Goal: Task Accomplishment & Management: Use online tool/utility

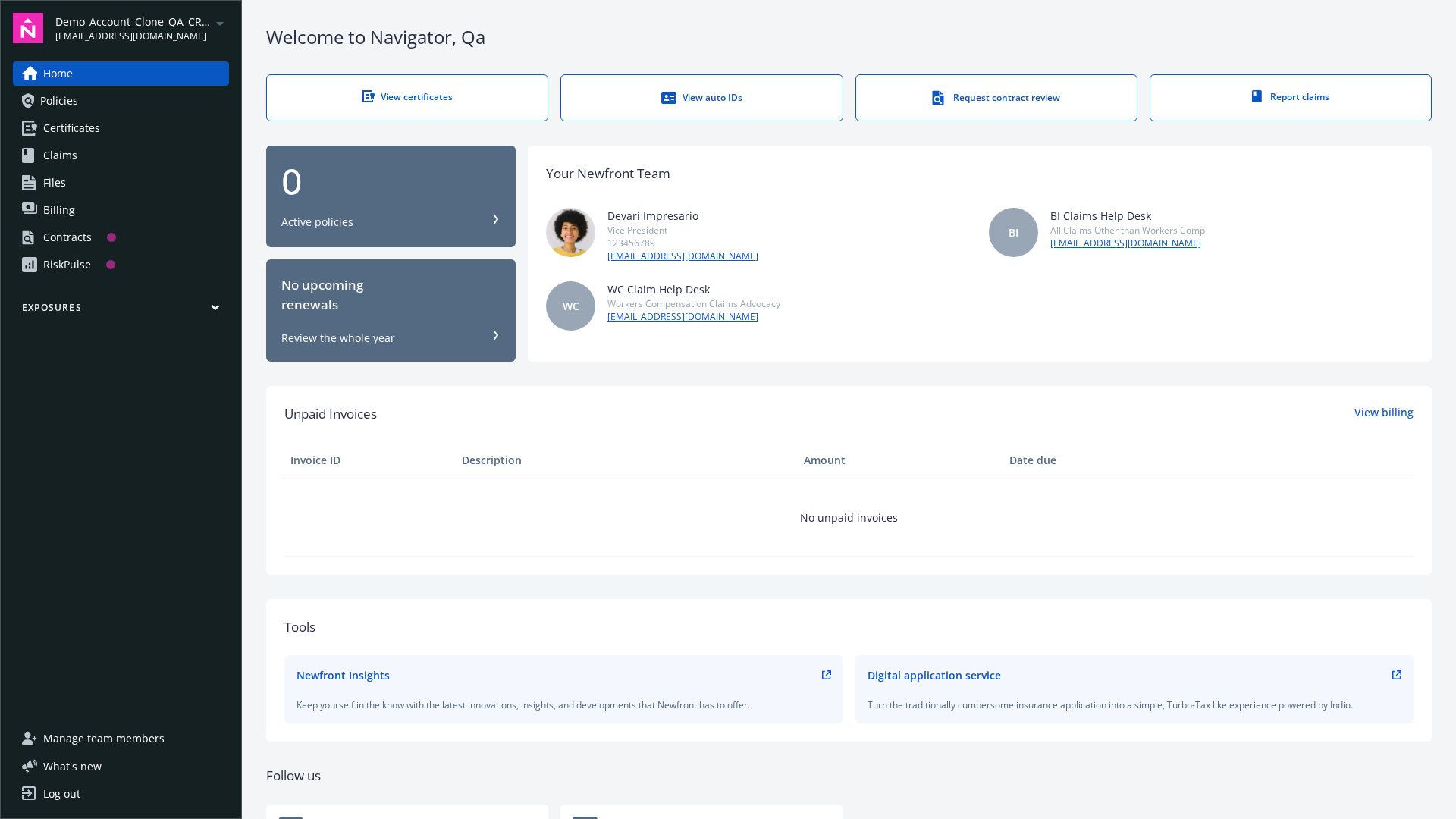
click at [142, 28] on span "Demo_Account_Clone_QA_CR_Tests_Prospect" at bounding box center [132, 21] width 155 height 16
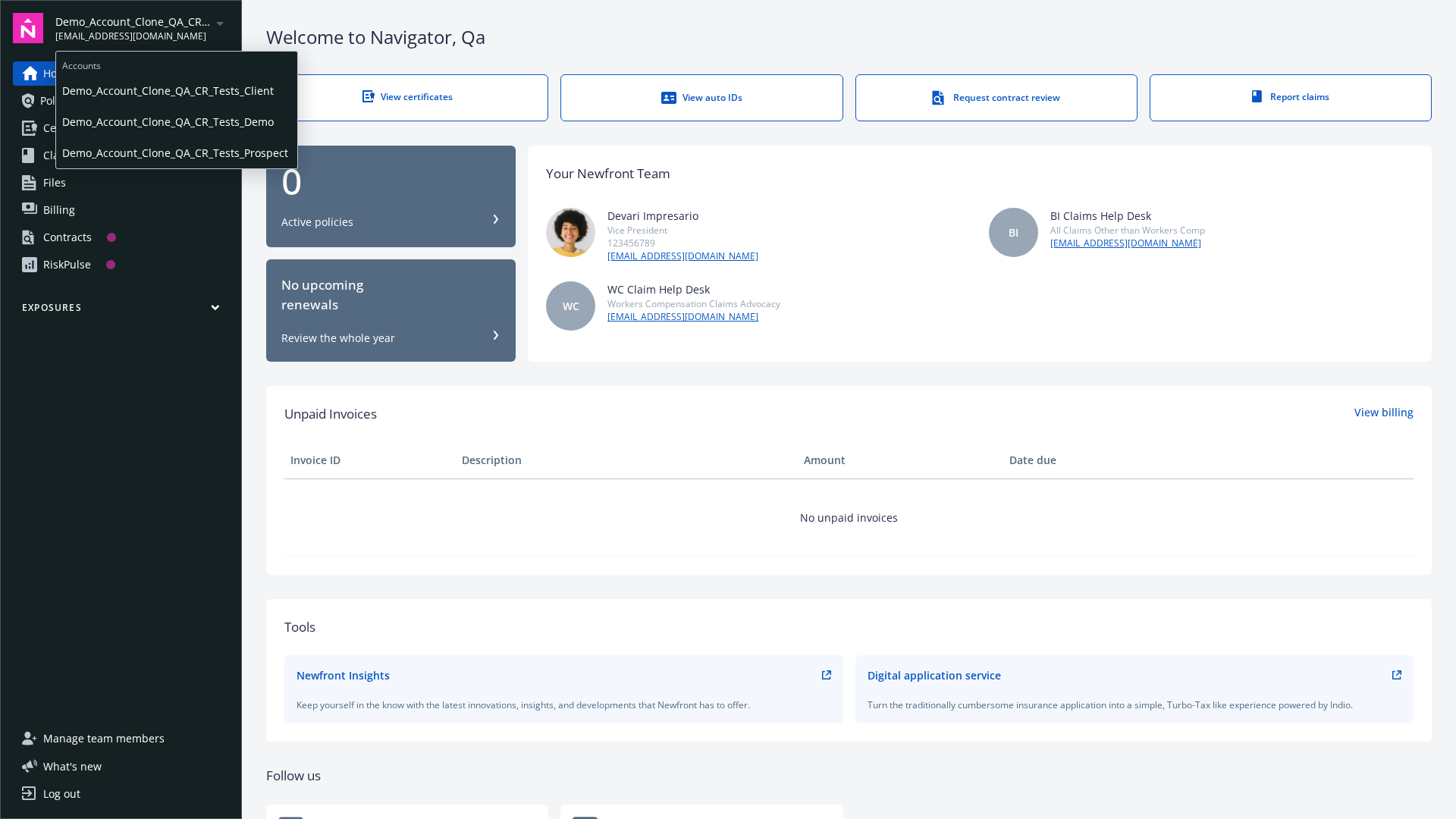
click at [176, 90] on span "Demo_Account_Clone_QA_CR_Tests_Client" at bounding box center [176, 90] width 229 height 31
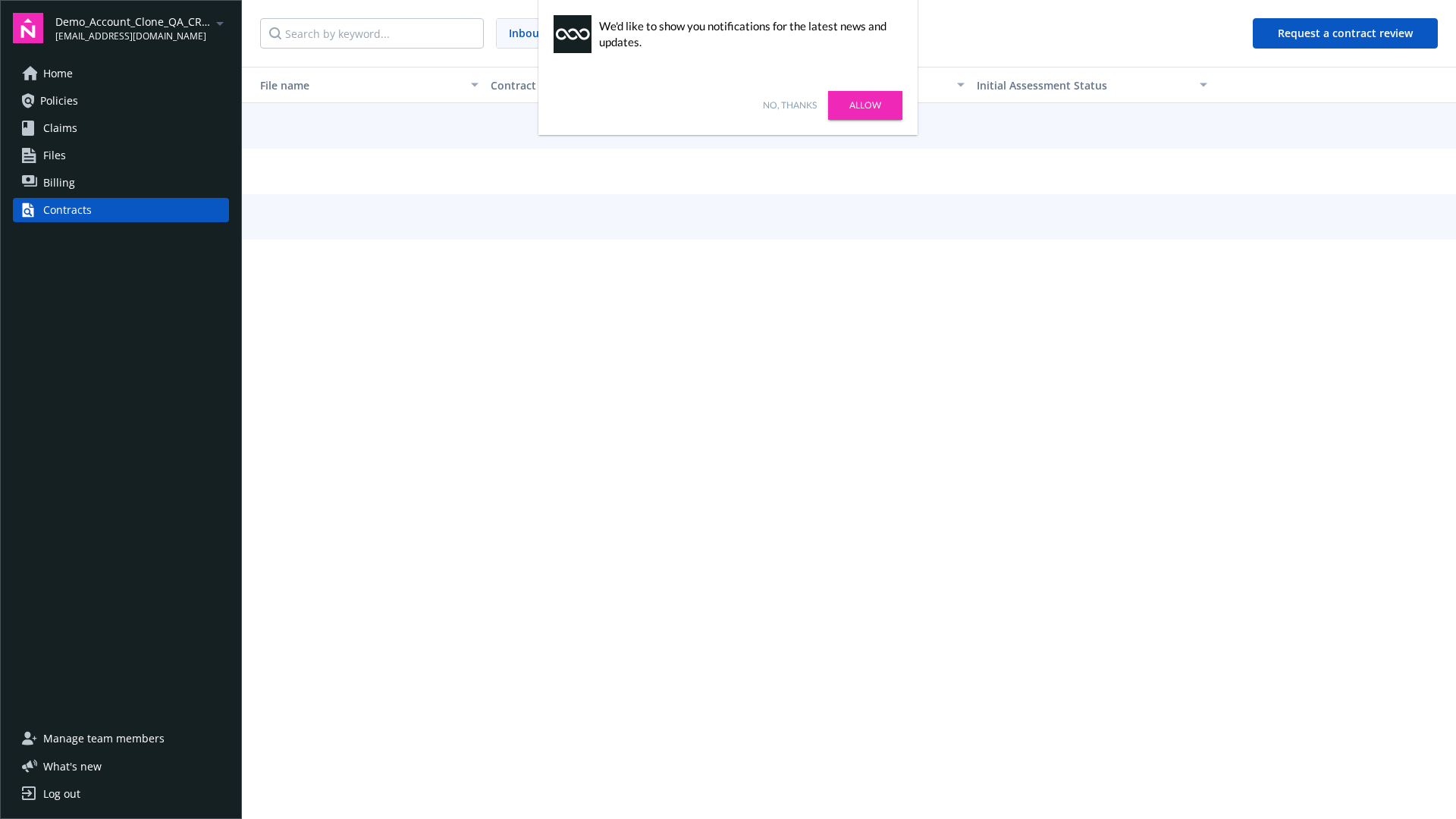
click at [789, 105] on link "No, thanks" at bounding box center [789, 105] width 54 height 13
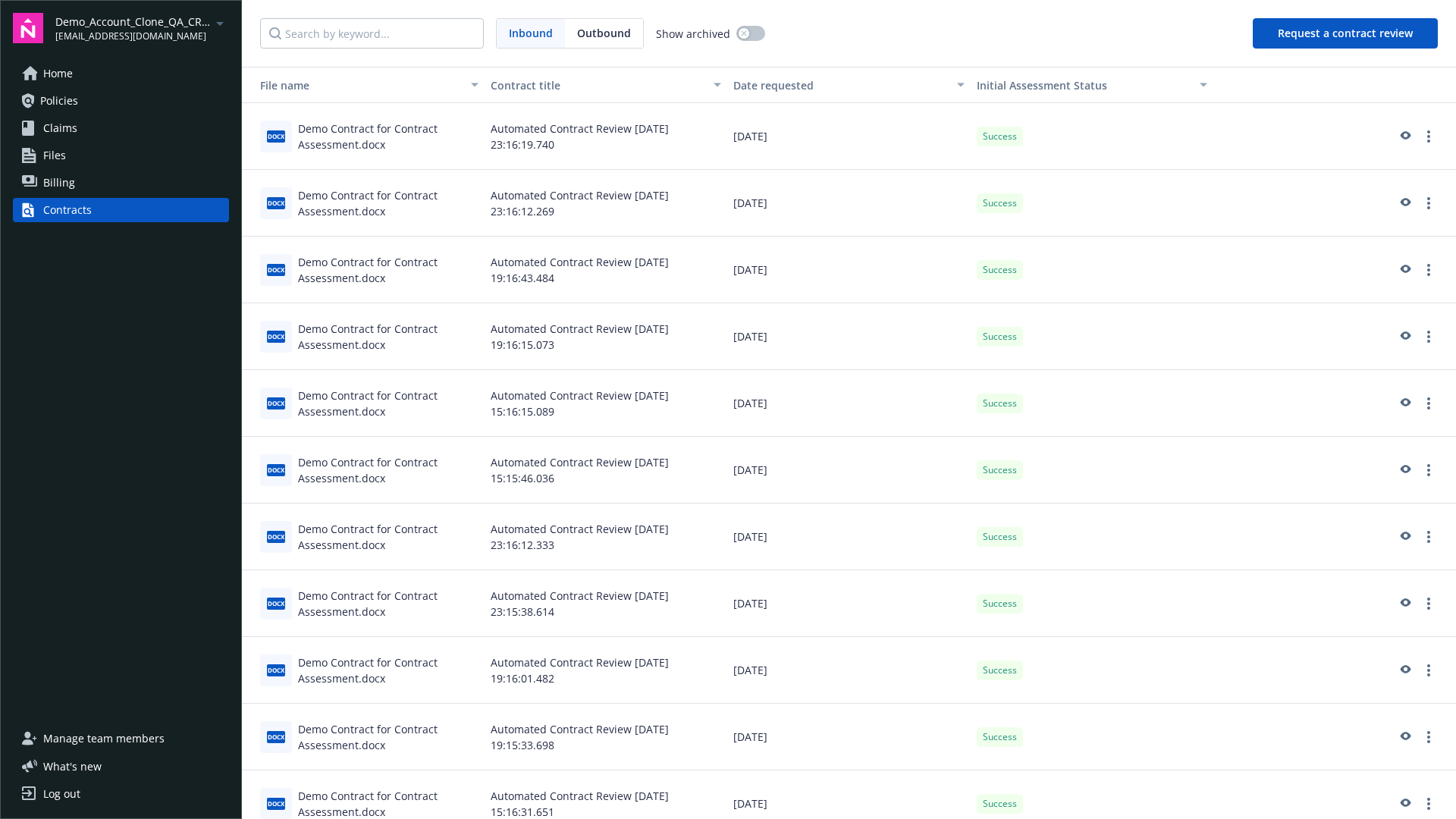
click at [1346, 34] on button "Request a contract review" at bounding box center [1345, 34] width 185 height 30
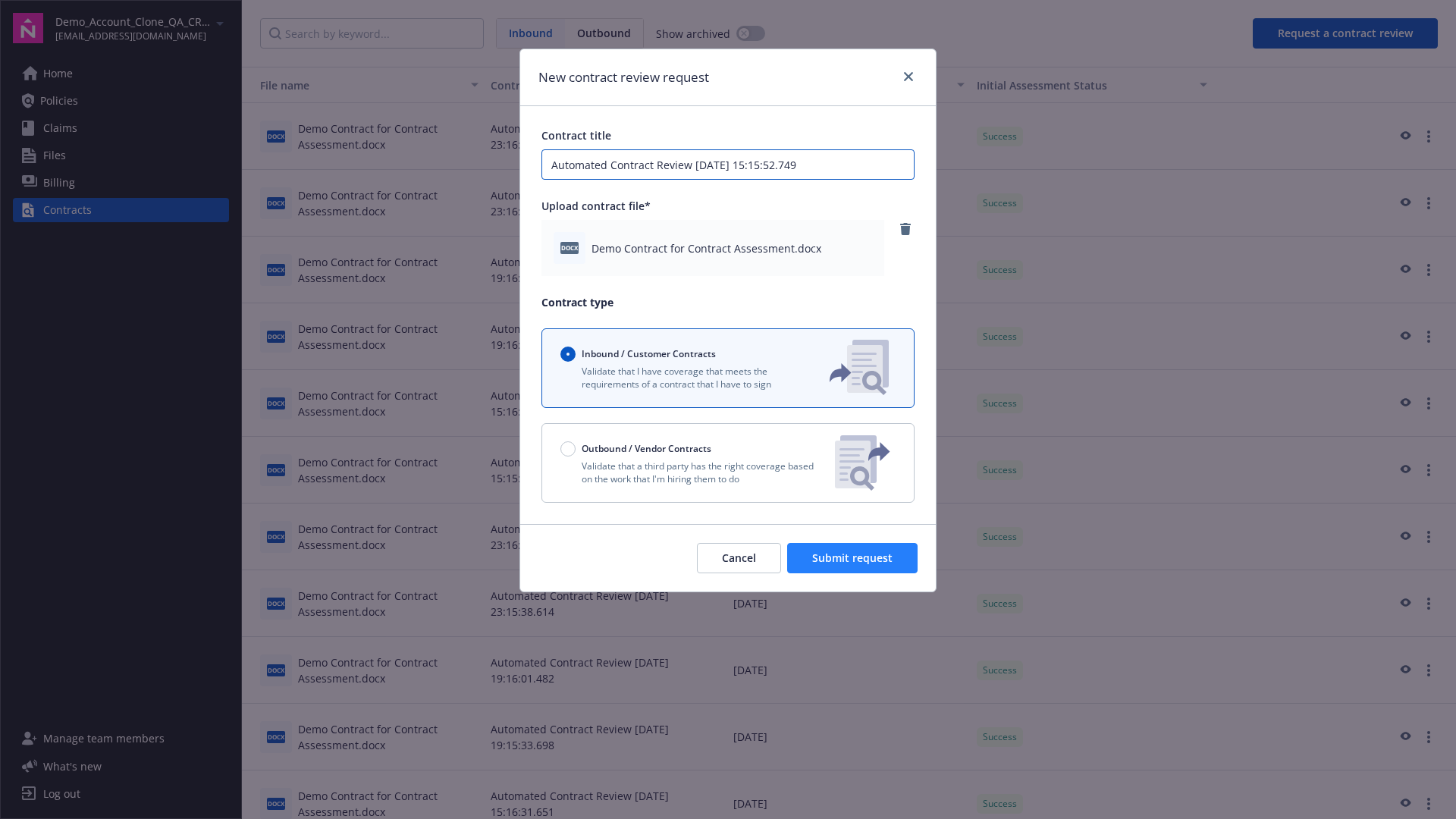
type input "Automated Contract Review 09-10-2025 15:15:52.749"
click at [853, 558] on span "Submit request" at bounding box center [852, 558] width 81 height 14
